Goal: Task Accomplishment & Management: Complete application form

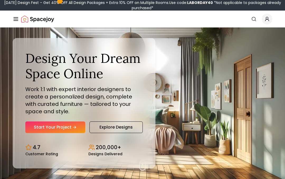
click at [41, 122] on link "Start Your Project" at bounding box center [55, 127] width 60 height 12
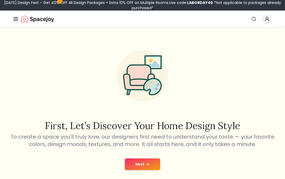
click at [147, 164] on icon at bounding box center [147, 164] width 4 height 4
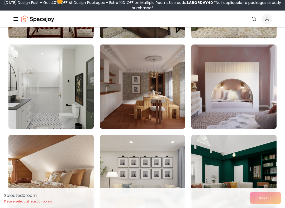
scroll to position [947, 0]
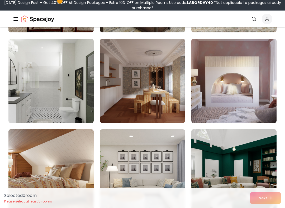
click at [61, 94] on img at bounding box center [50, 81] width 85 height 84
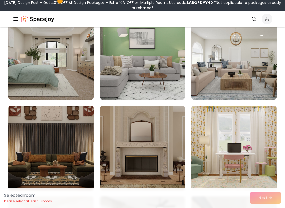
scroll to position [1333, 0]
click at [238, 78] on img at bounding box center [233, 57] width 85 height 84
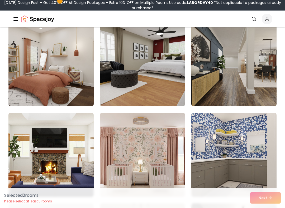
scroll to position [1508, 0]
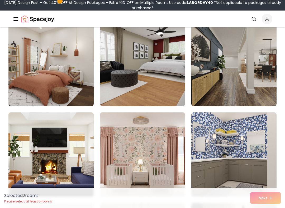
click at [233, 79] on img at bounding box center [233, 64] width 85 height 84
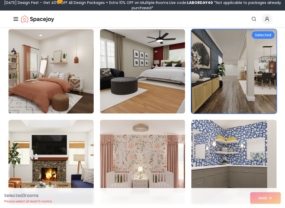
click at [72, 90] on img at bounding box center [50, 71] width 85 height 84
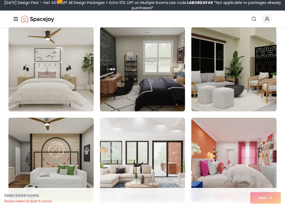
scroll to position [2048, 0]
click at [158, 91] on img at bounding box center [142, 69] width 85 height 84
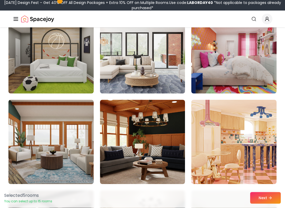
click at [236, 75] on img at bounding box center [233, 51] width 85 height 84
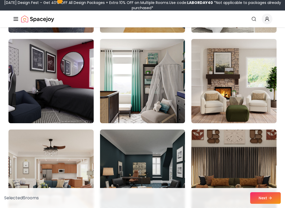
click at [74, 102] on img at bounding box center [50, 81] width 85 height 84
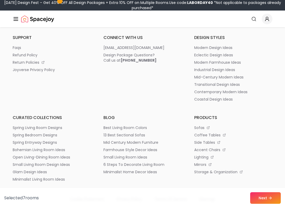
scroll to position [3218, 0]
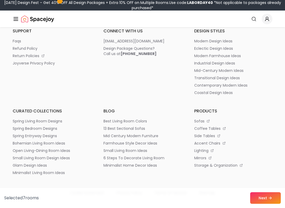
click at [264, 179] on button "Next" at bounding box center [265, 199] width 31 height 12
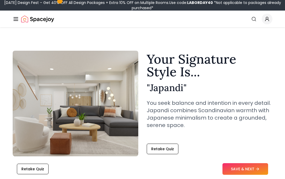
click at [241, 167] on button "SAVE & NEXT" at bounding box center [245, 169] width 46 height 12
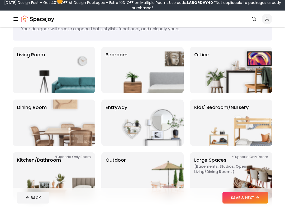
scroll to position [28, 0]
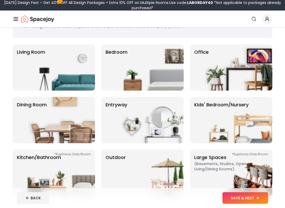
click at [165, 73] on img at bounding box center [150, 67] width 68 height 46
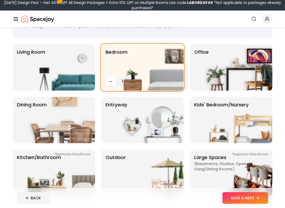
click at [241, 179] on button "SAVE & NEXT" at bounding box center [245, 199] width 46 height 12
